Goal: Task Accomplishment & Management: Complete application form

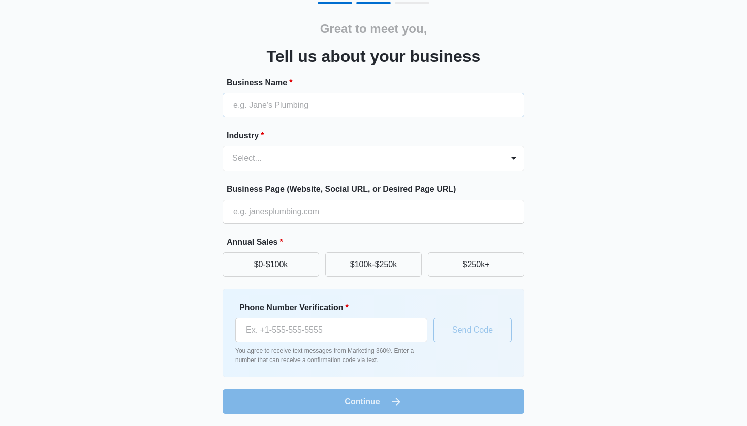
scroll to position [29, 0]
click at [351, 262] on button "$100k-$250k" at bounding box center [373, 265] width 97 height 24
click at [312, 270] on button "$0-$100k" at bounding box center [271, 265] width 97 height 24
click at [328, 161] on div at bounding box center [361, 158] width 258 height 14
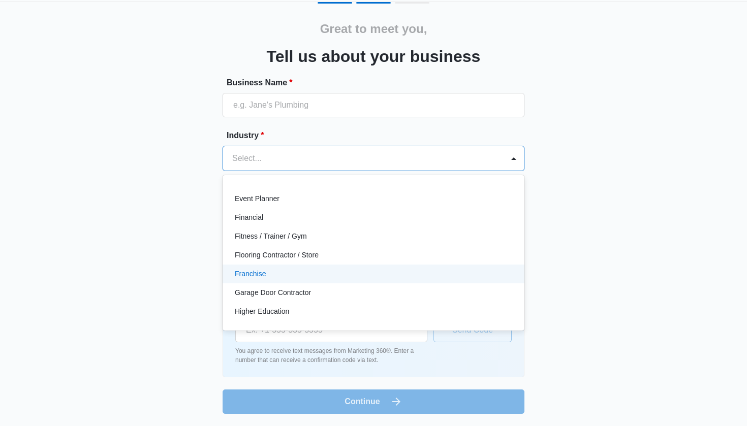
scroll to position [279, 0]
click at [324, 275] on div "Franchise" at bounding box center [372, 272] width 275 height 11
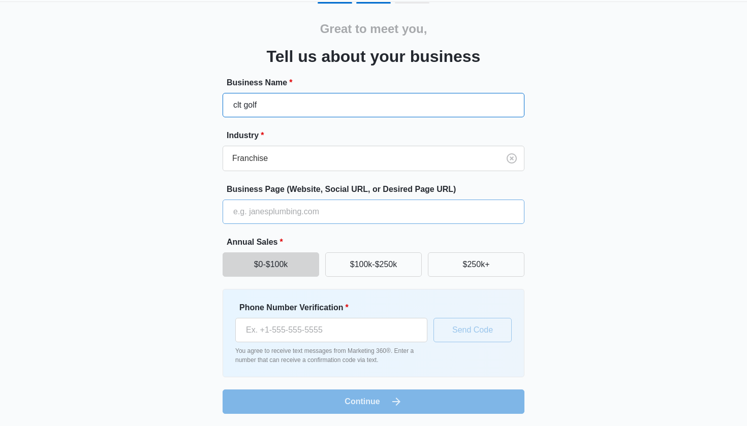
type input "clt golf"
click at [361, 269] on button "$100k-$250k" at bounding box center [373, 265] width 97 height 24
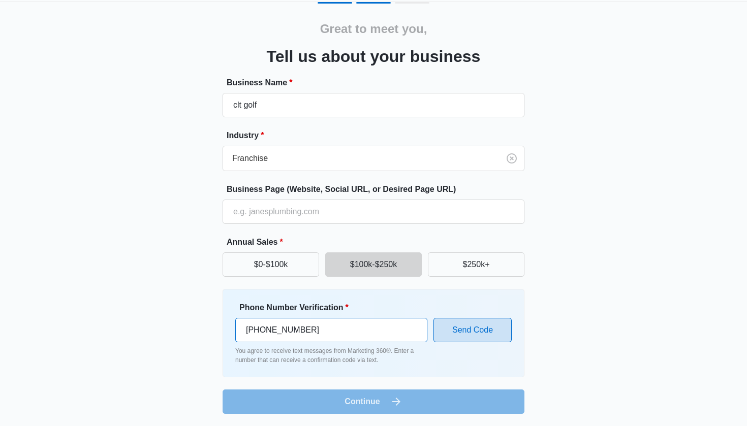
type input "[PHONE_NUMBER]"
click at [485, 328] on button "Send Code" at bounding box center [472, 330] width 78 height 24
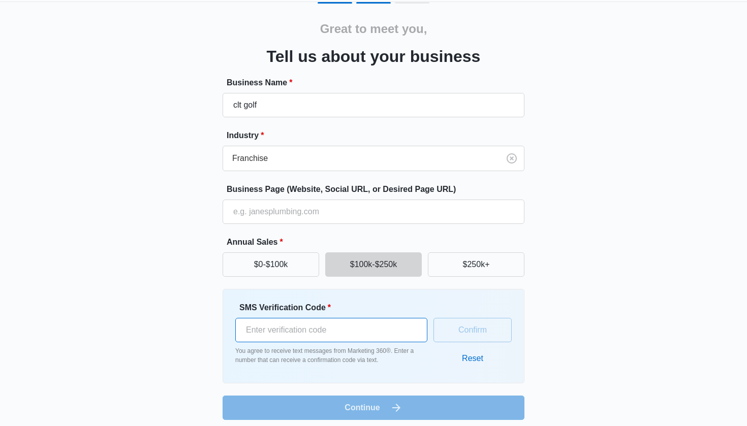
click at [378, 327] on input "SMS Verification Code *" at bounding box center [331, 330] width 192 height 24
type input "717379"
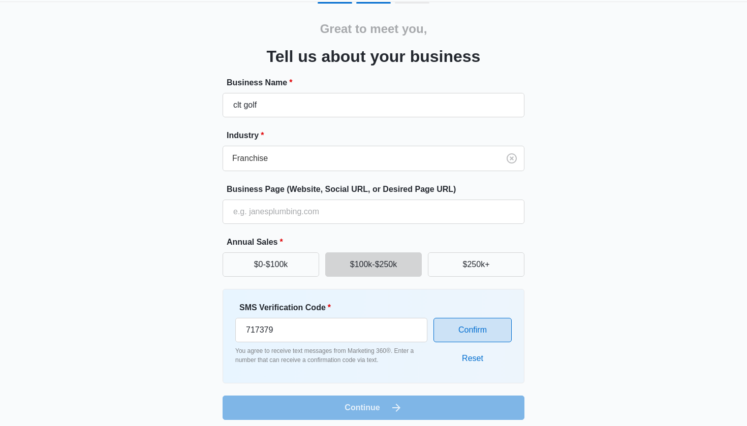
click at [470, 324] on button "Confirm" at bounding box center [472, 330] width 78 height 24
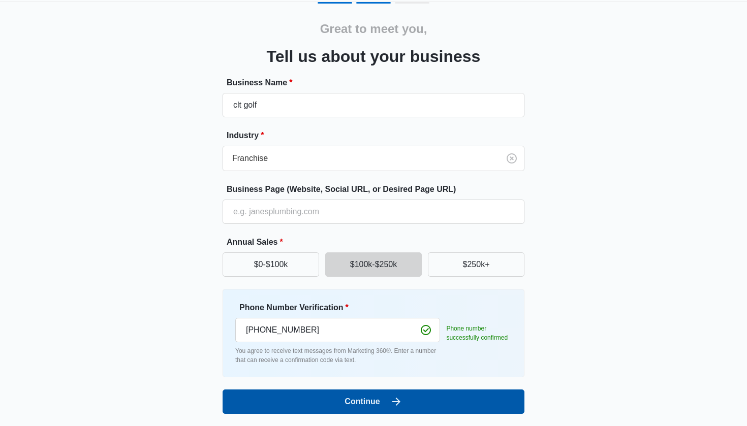
click at [391, 404] on icon "submit" at bounding box center [396, 402] width 12 height 12
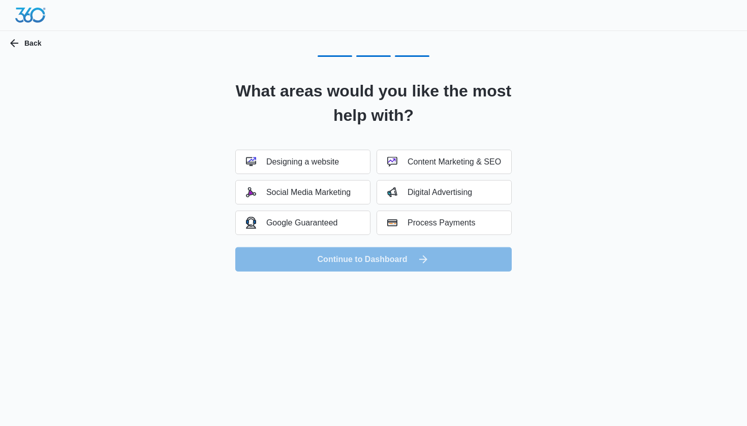
scroll to position [0, 0]
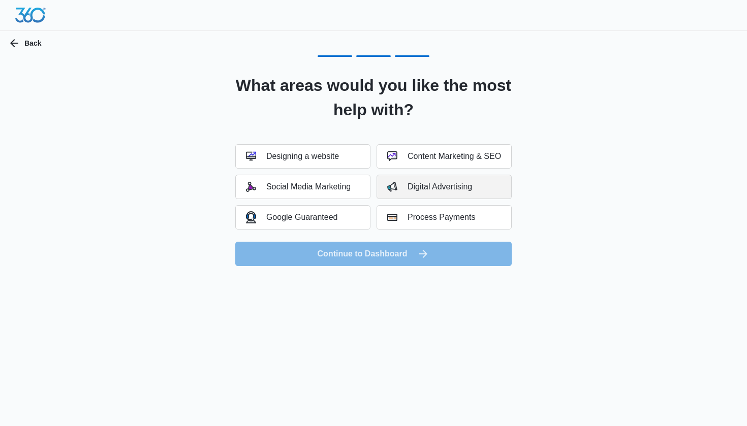
click at [427, 187] on div "Digital Advertising" at bounding box center [429, 187] width 85 height 10
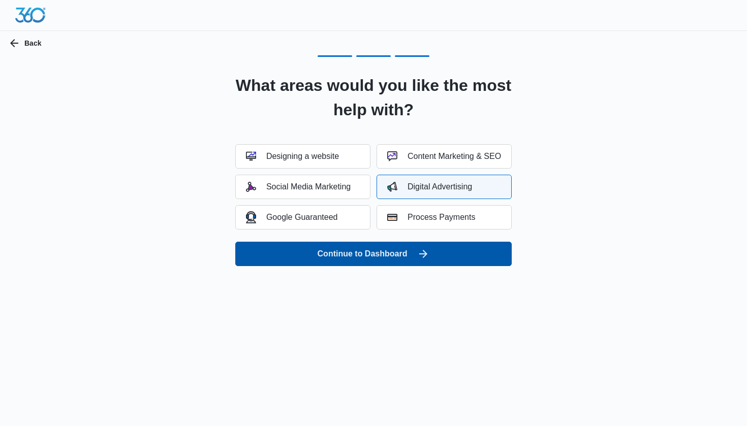
click at [388, 264] on button "Continue to Dashboard" at bounding box center [373, 254] width 276 height 24
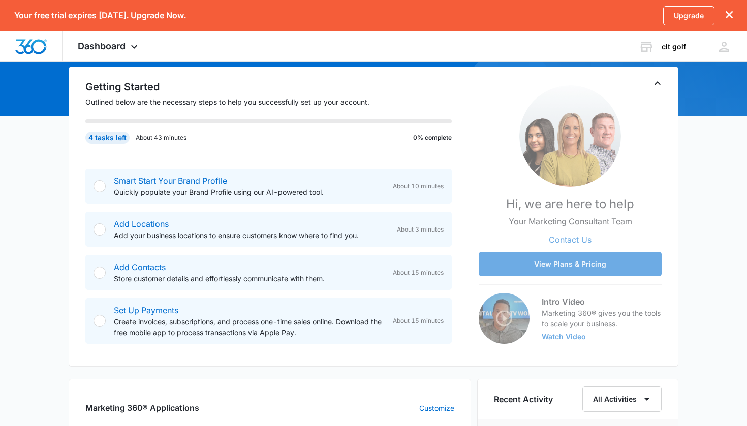
scroll to position [86, 0]
